Goal: Task Accomplishment & Management: Use online tool/utility

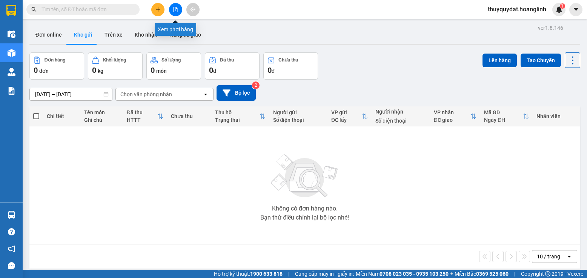
drag, startPoint x: 172, startPoint y: 8, endPoint x: 185, endPoint y: 3, distance: 14.2
click at [172, 8] on button at bounding box center [175, 9] width 13 height 13
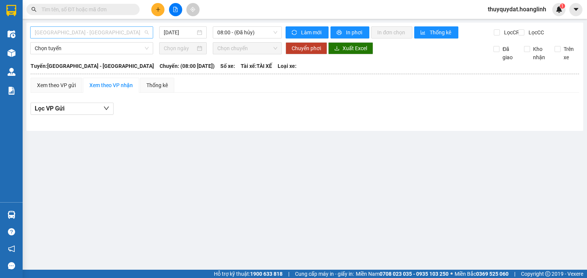
click at [111, 35] on span "Quảng Bình - Hà Nội" at bounding box center [92, 32] width 114 height 11
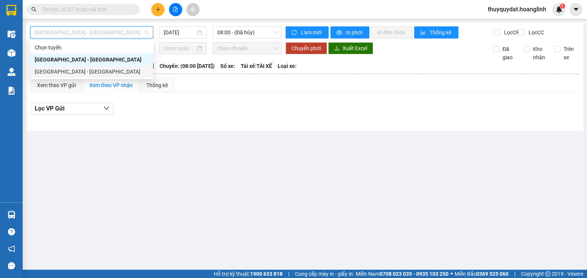
click at [95, 72] on div "[GEOGRAPHIC_DATA] - [GEOGRAPHIC_DATA]" at bounding box center [92, 72] width 114 height 8
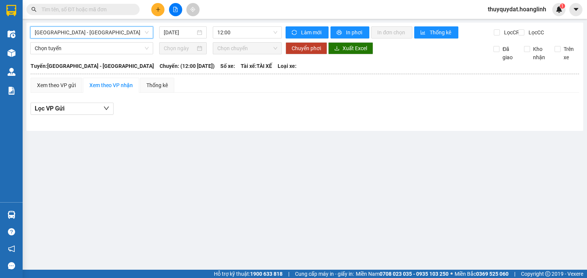
click at [232, 162] on main "Hà Nội - Quảng Bình Hà Nội - Quảng Bình 12/10/2025 12:00 Làm mới In phơi In đơn…" at bounding box center [293, 135] width 587 height 270
click at [181, 32] on input "[DATE]" at bounding box center [180, 32] width 32 height 8
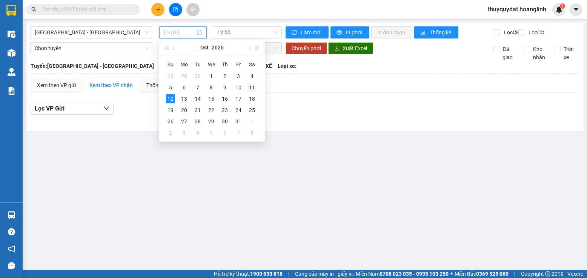
click at [251, 88] on div "11" at bounding box center [251, 87] width 9 height 9
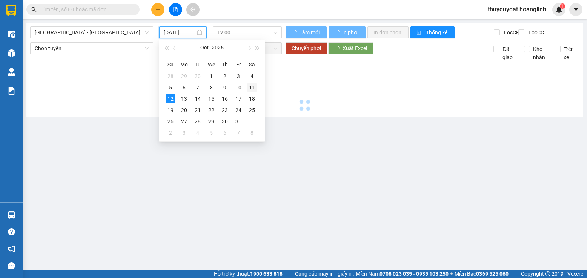
type input "[DATE]"
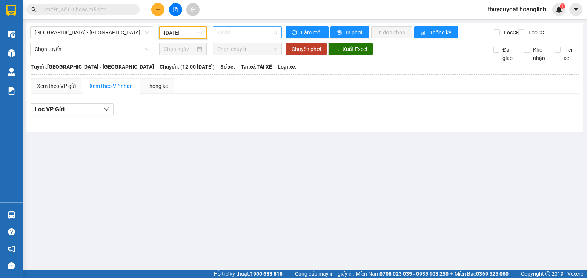
click at [253, 32] on span "12:00" at bounding box center [247, 32] width 60 height 11
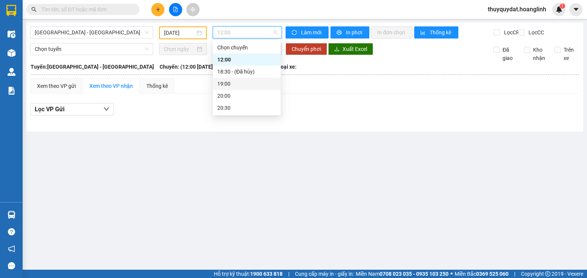
click at [230, 81] on div "19:00" at bounding box center [246, 84] width 59 height 8
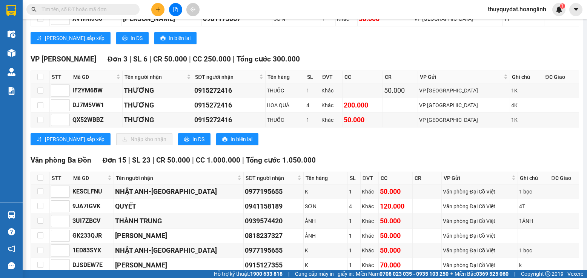
scroll to position [641, 0]
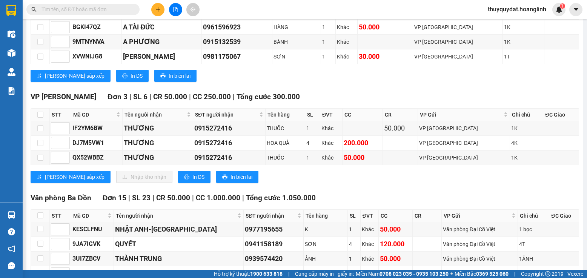
click at [355, 103] on div "VP Quy Đạt Đơn 3 | SL 6 | CR 50.000 | CC 250.000 | Tổng cước 300.000" at bounding box center [305, 96] width 548 height 11
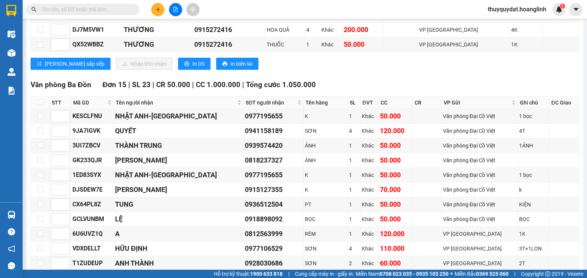
scroll to position [717, 0]
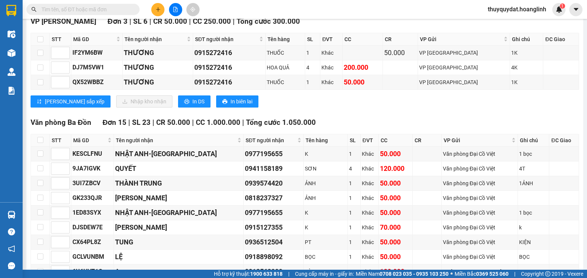
click at [348, 113] on div "VP Quy Đạt Đơn 3 | SL 6 | CR 50.000 | CC 250.000 | Tổng cước 300.000 STT Mã GD …" at bounding box center [305, 64] width 548 height 97
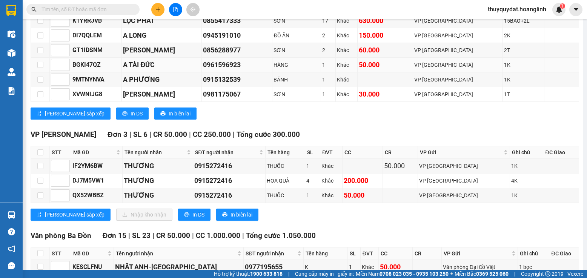
scroll to position [566, 0]
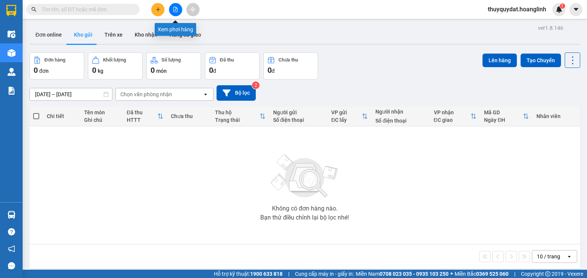
click at [174, 10] on icon "file-add" at bounding box center [175, 9] width 5 height 5
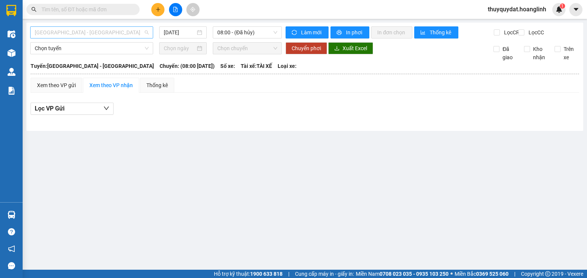
click at [99, 32] on span "[GEOGRAPHIC_DATA] - [GEOGRAPHIC_DATA]" at bounding box center [92, 32] width 114 height 11
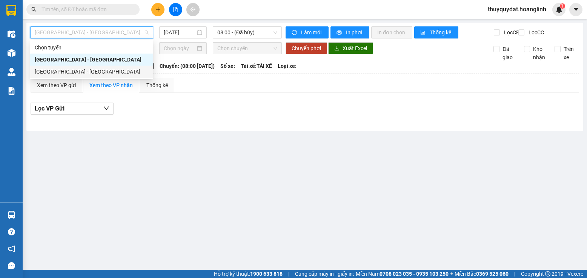
click at [89, 69] on div "[GEOGRAPHIC_DATA] - [GEOGRAPHIC_DATA]" at bounding box center [92, 72] width 114 height 8
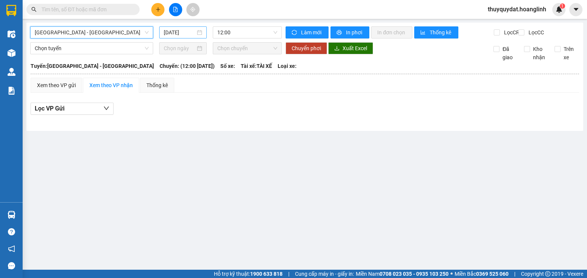
click at [185, 34] on input "[DATE]" at bounding box center [180, 32] width 32 height 8
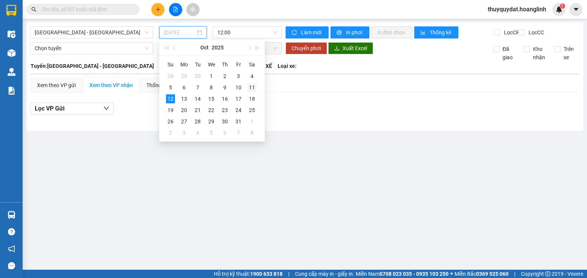
click at [249, 86] on div "11" at bounding box center [251, 87] width 9 height 9
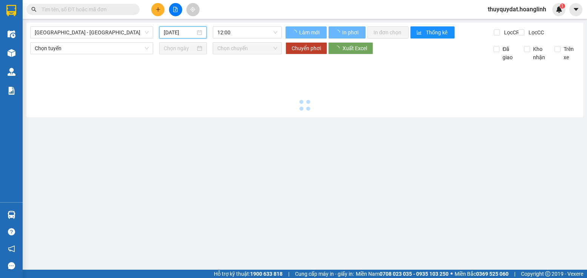
type input "[DATE]"
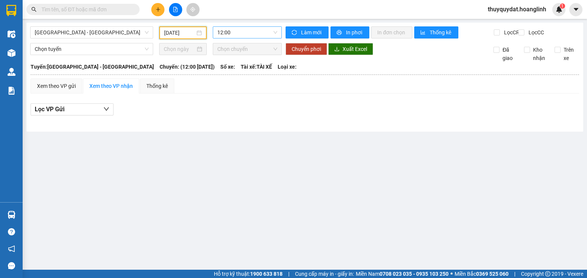
click at [241, 31] on span "12:00" at bounding box center [247, 32] width 60 height 11
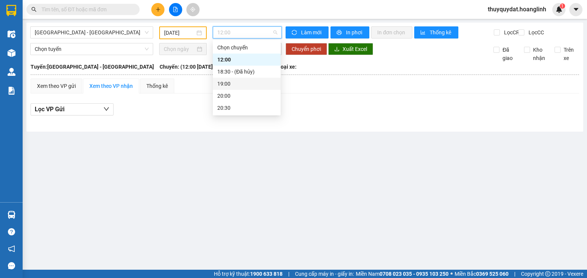
click at [240, 80] on div "19:00" at bounding box center [246, 84] width 59 height 8
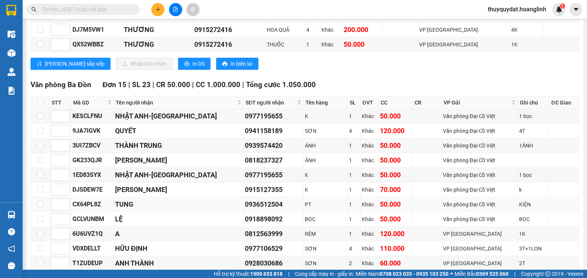
scroll to position [859, 0]
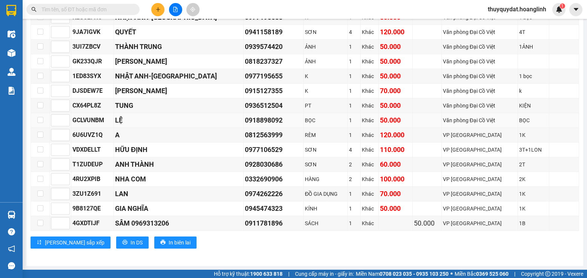
click at [217, 114] on td "LỆ" at bounding box center [179, 120] width 130 height 15
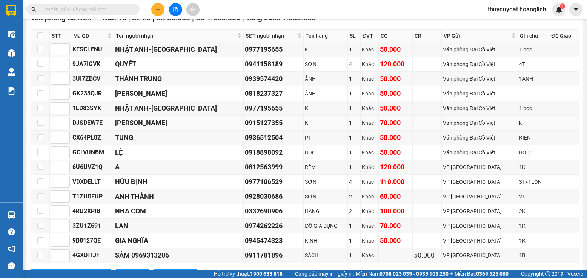
drag, startPoint x: 233, startPoint y: 129, endPoint x: 236, endPoint y: 127, distance: 3.9
click at [245, 128] on div "0915127355" at bounding box center [273, 123] width 57 height 11
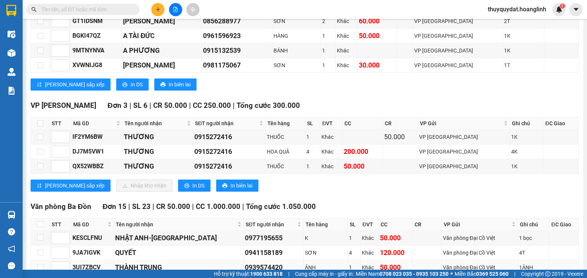
scroll to position [708, 0]
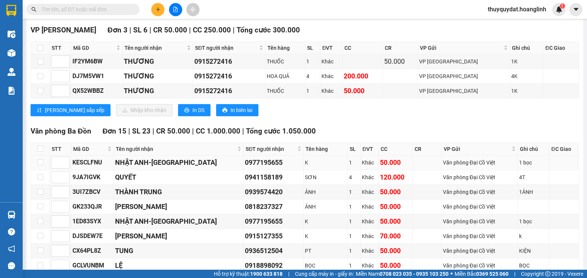
click at [172, 168] on div "NHẬT ANH-[GEOGRAPHIC_DATA]" at bounding box center [178, 162] width 127 height 11
